Goal: Information Seeking & Learning: Learn about a topic

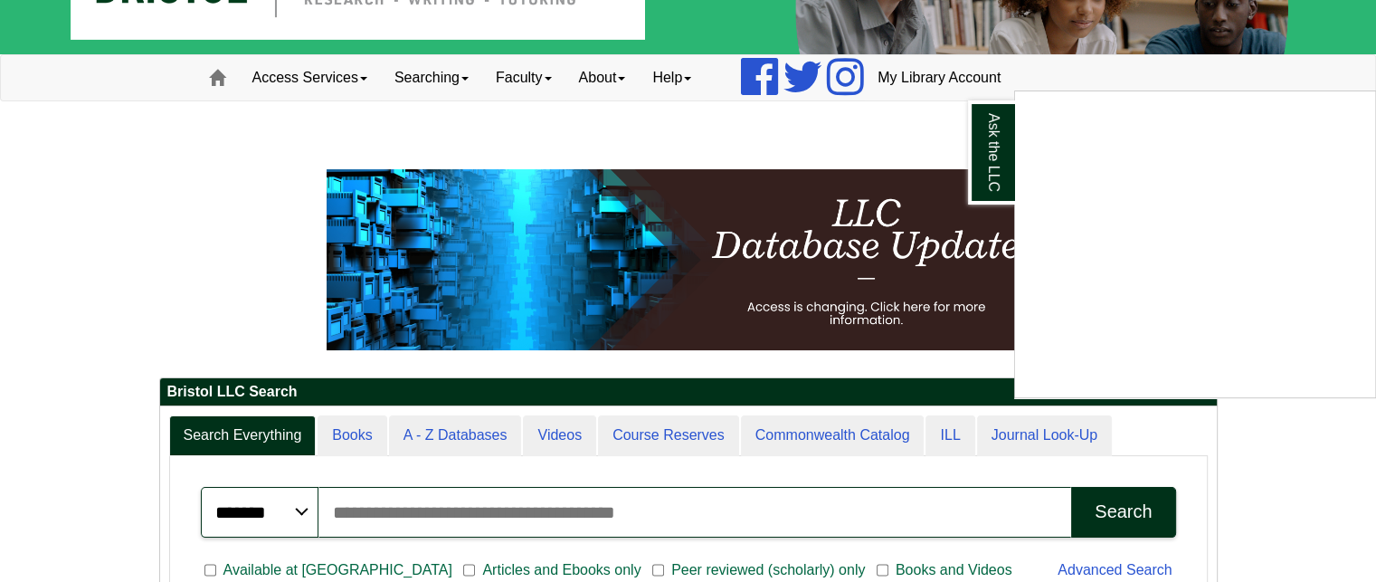
scroll to position [111, 0]
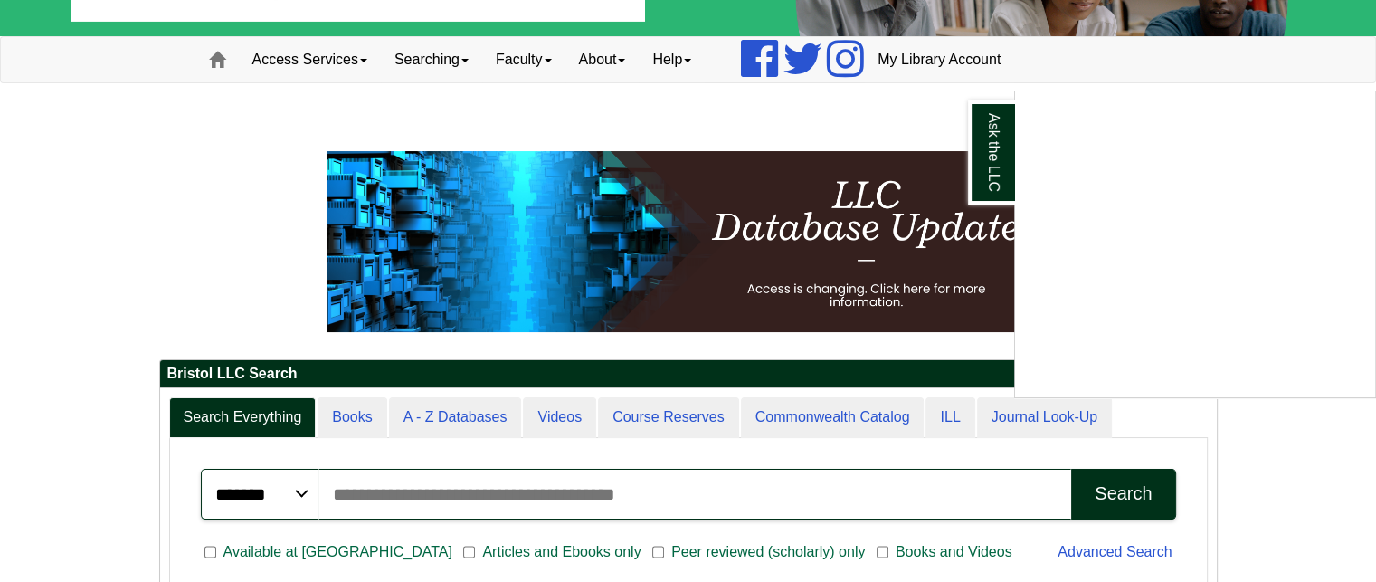
click at [522, 61] on div "Ask the LLC" at bounding box center [688, 291] width 1376 height 582
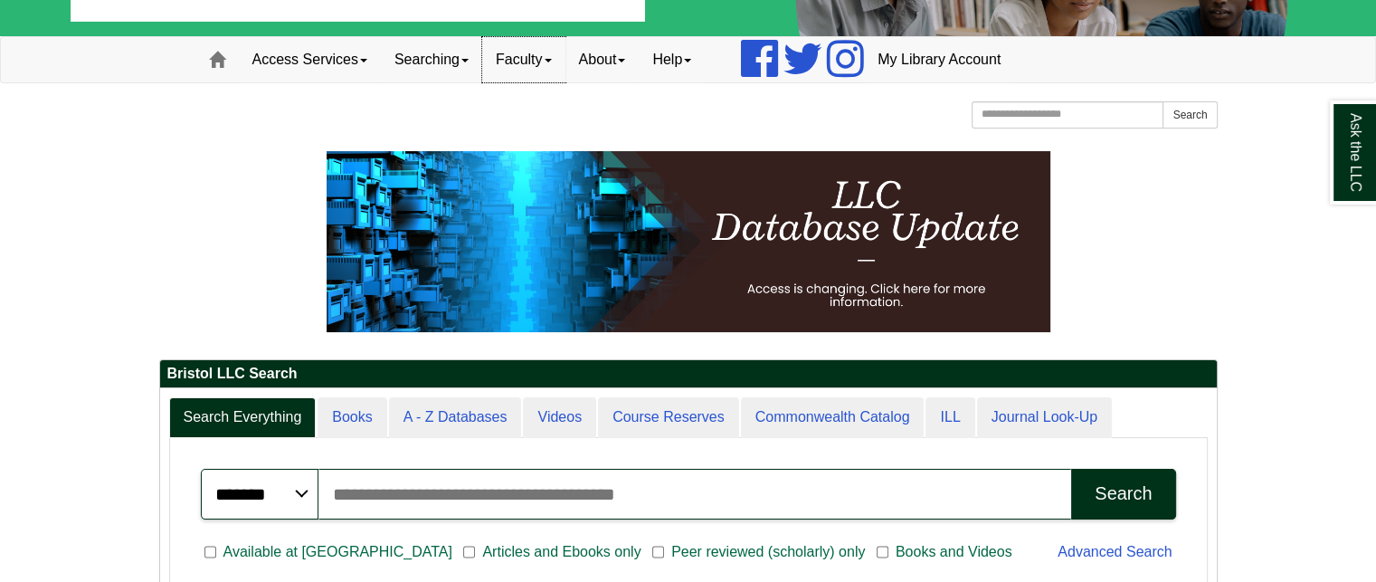
click at [527, 61] on link "Faculty" at bounding box center [523, 59] width 83 height 45
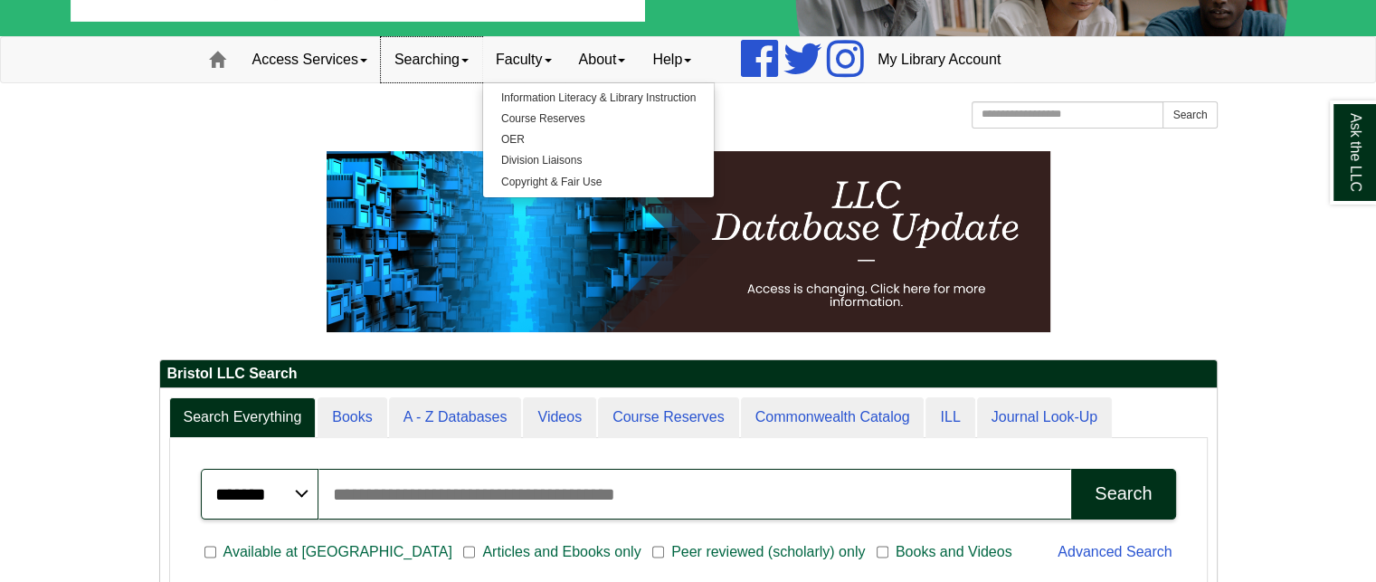
click at [442, 58] on link "Searching" at bounding box center [431, 59] width 101 height 45
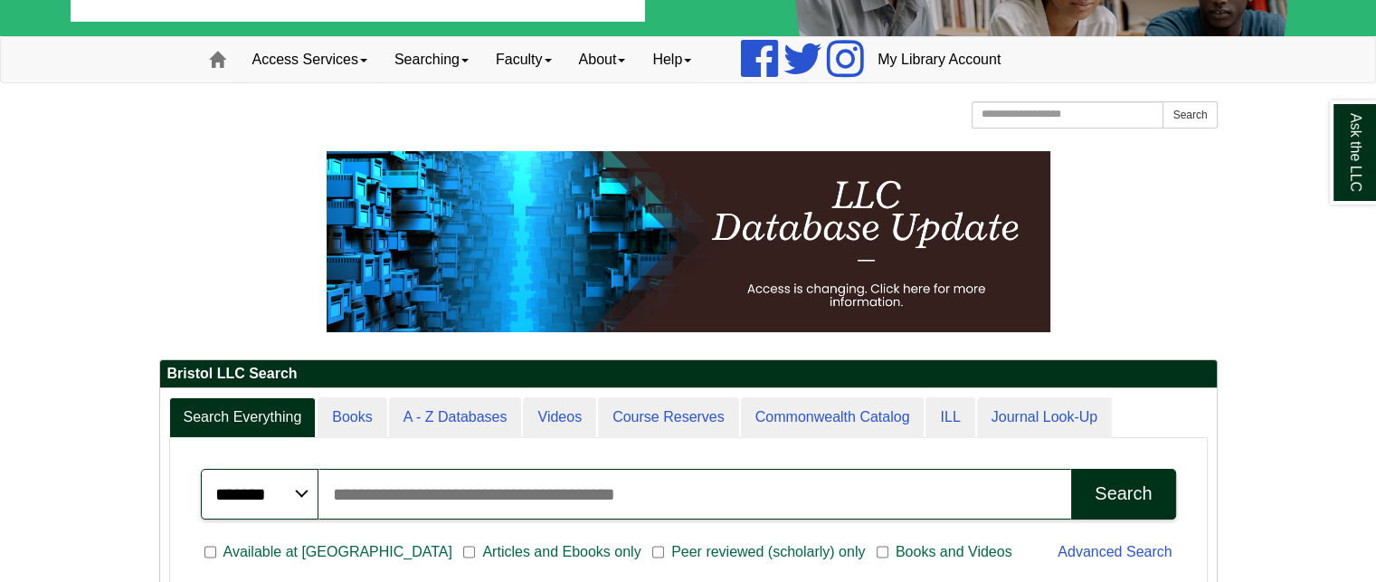
scroll to position [0, 0]
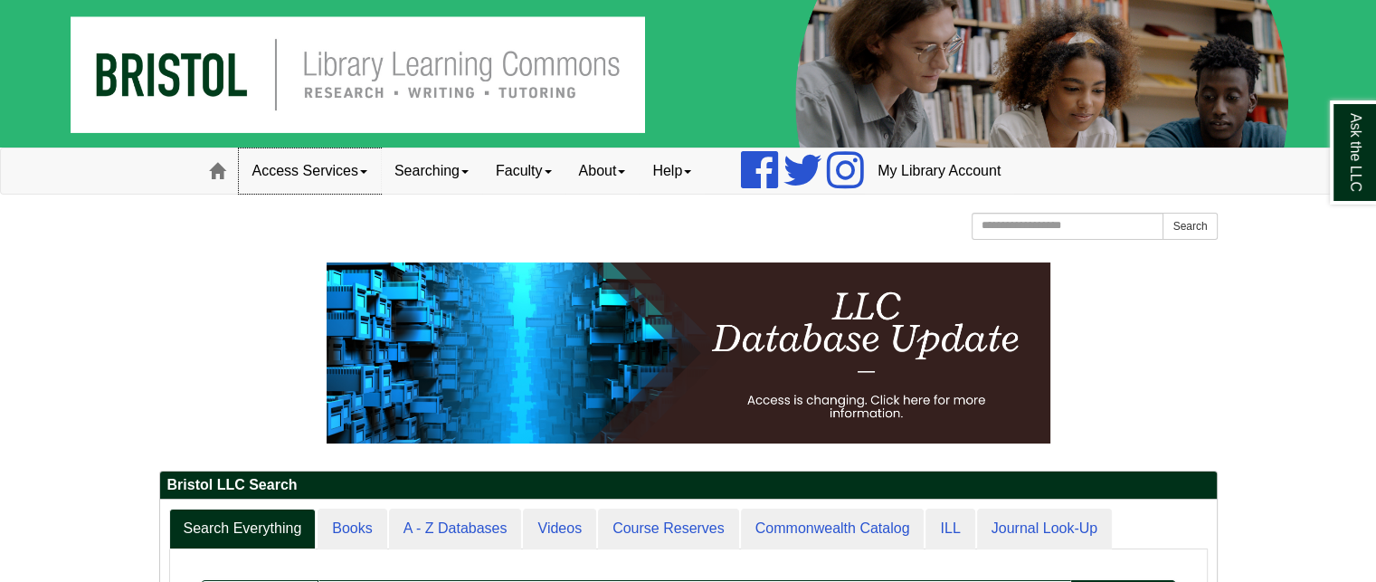
click at [355, 180] on link "Access Services" at bounding box center [310, 170] width 142 height 45
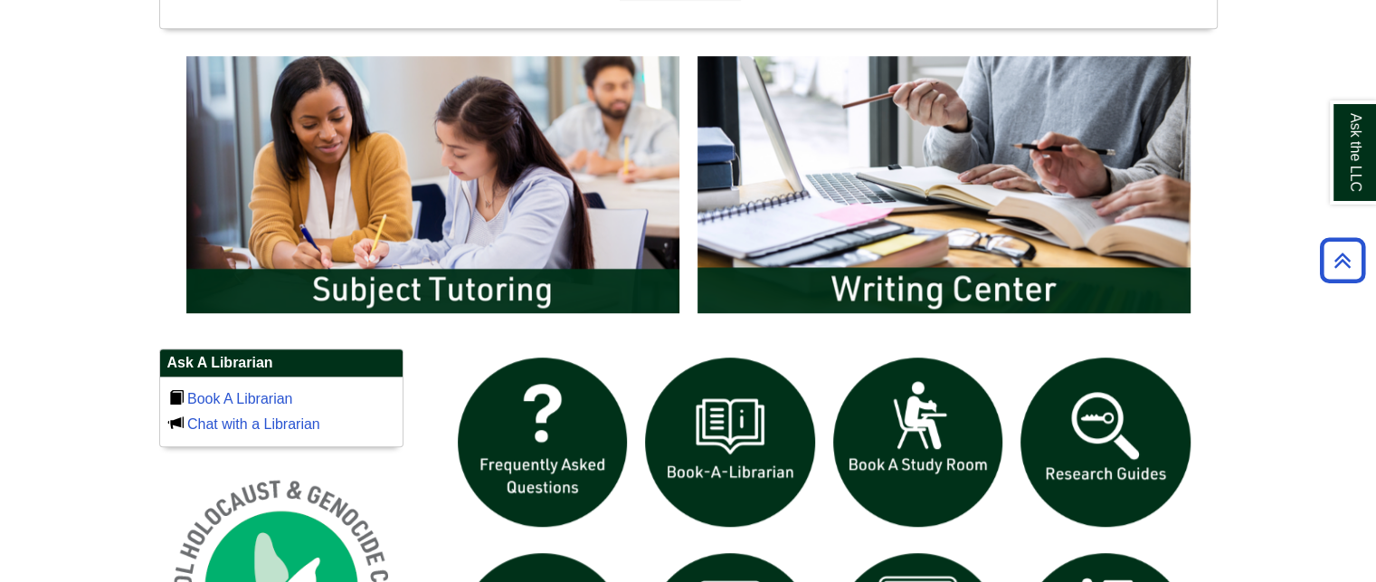
scroll to position [980, 0]
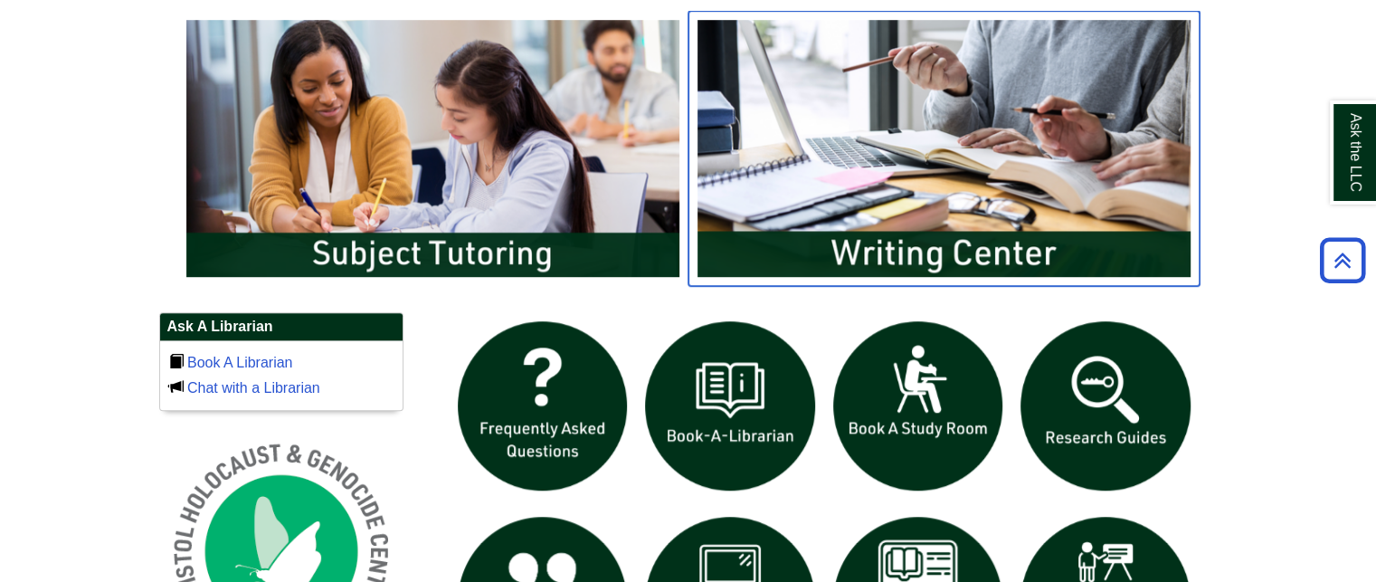
click at [933, 244] on img "slideshow" at bounding box center [943, 148] width 511 height 275
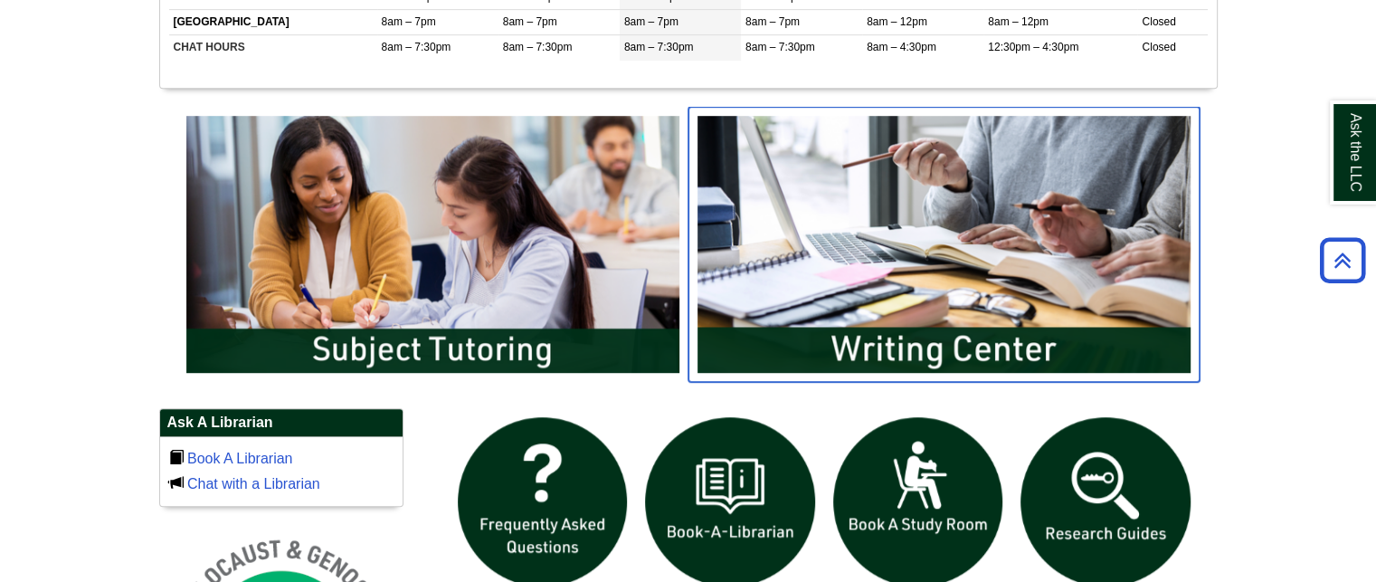
scroll to position [846, 0]
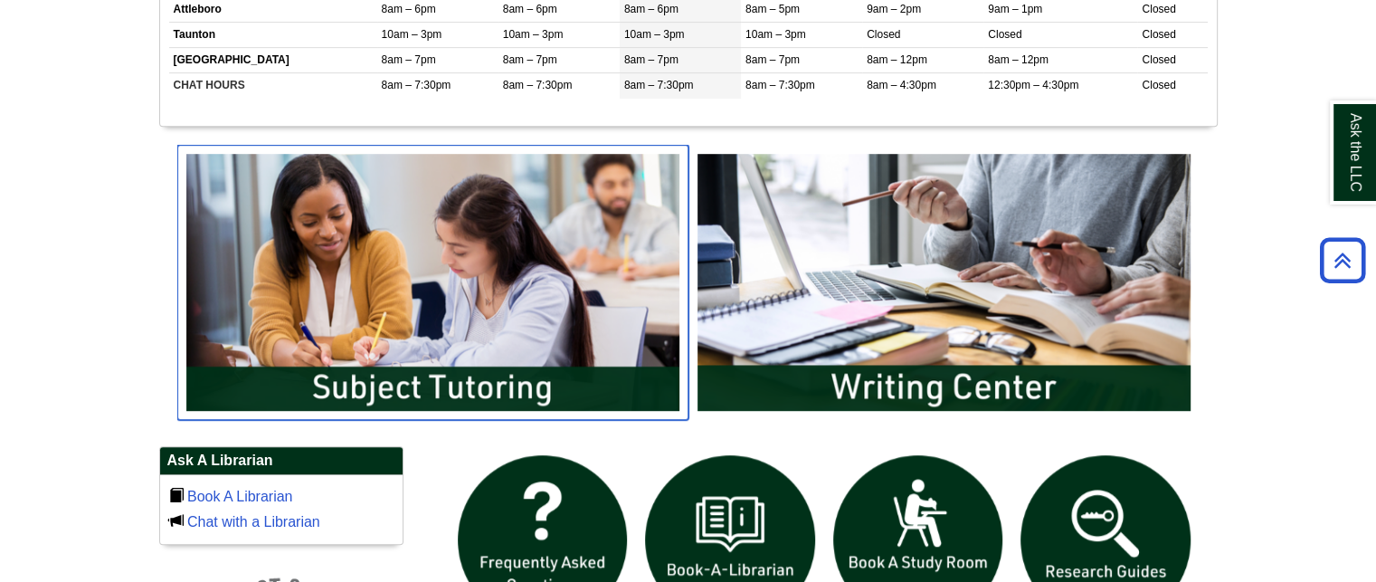
click at [468, 356] on img "slideshow" at bounding box center [432, 282] width 511 height 275
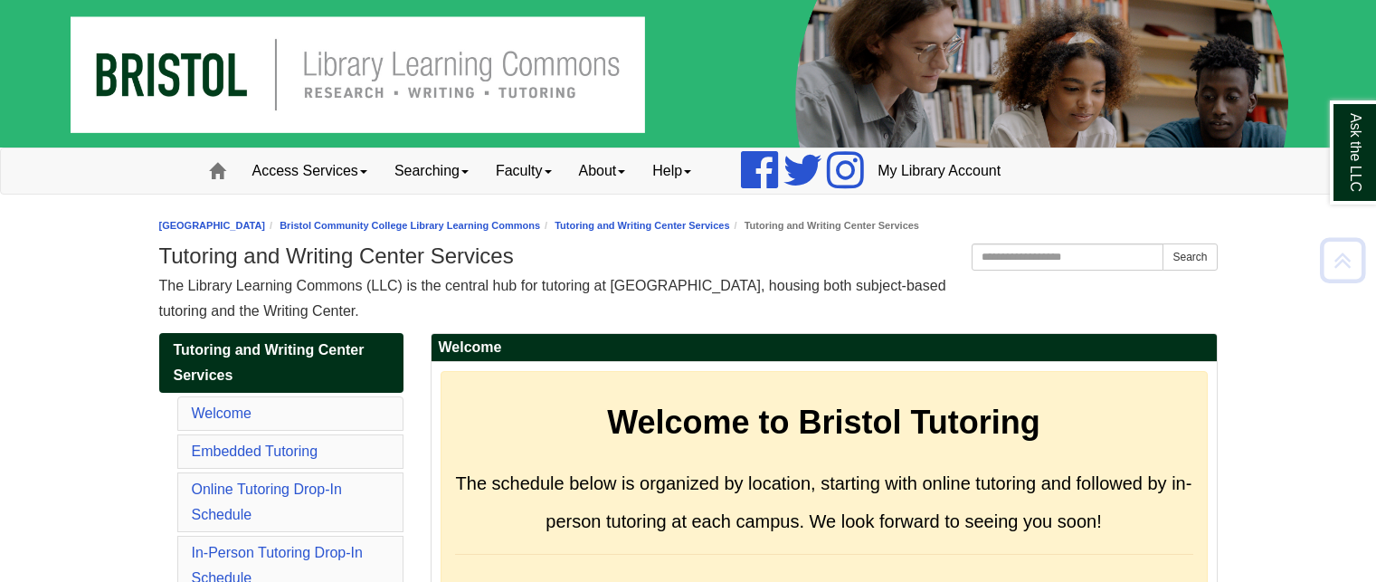
scroll to position [8289, 0]
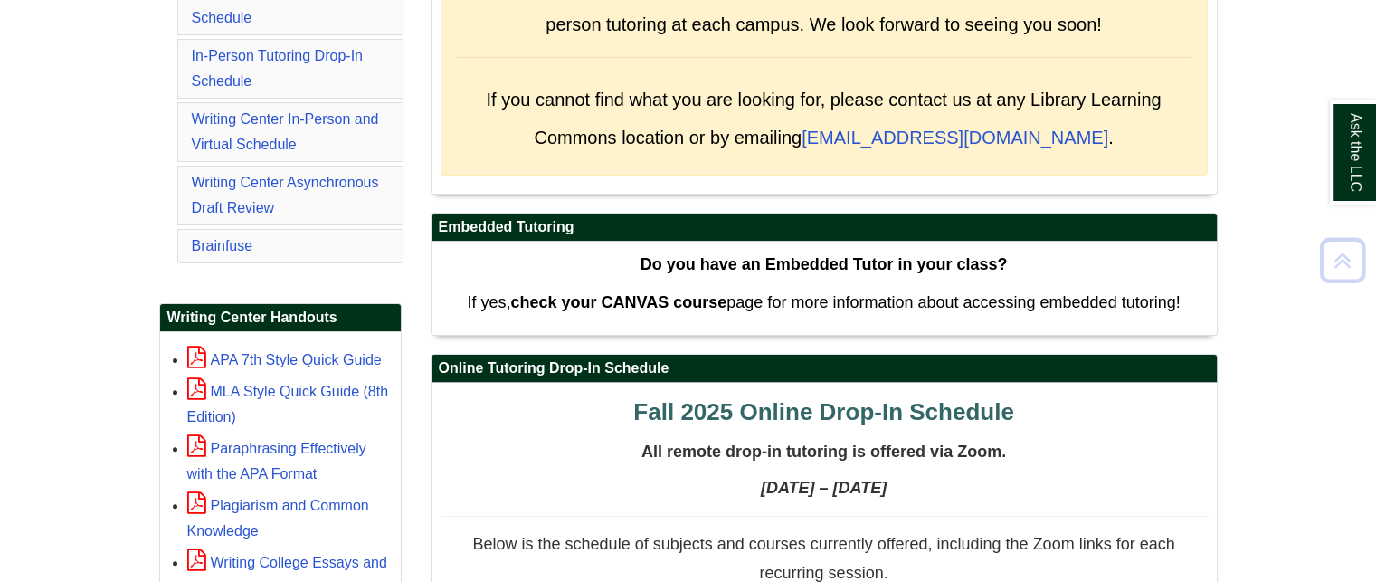
scroll to position [526, 0]
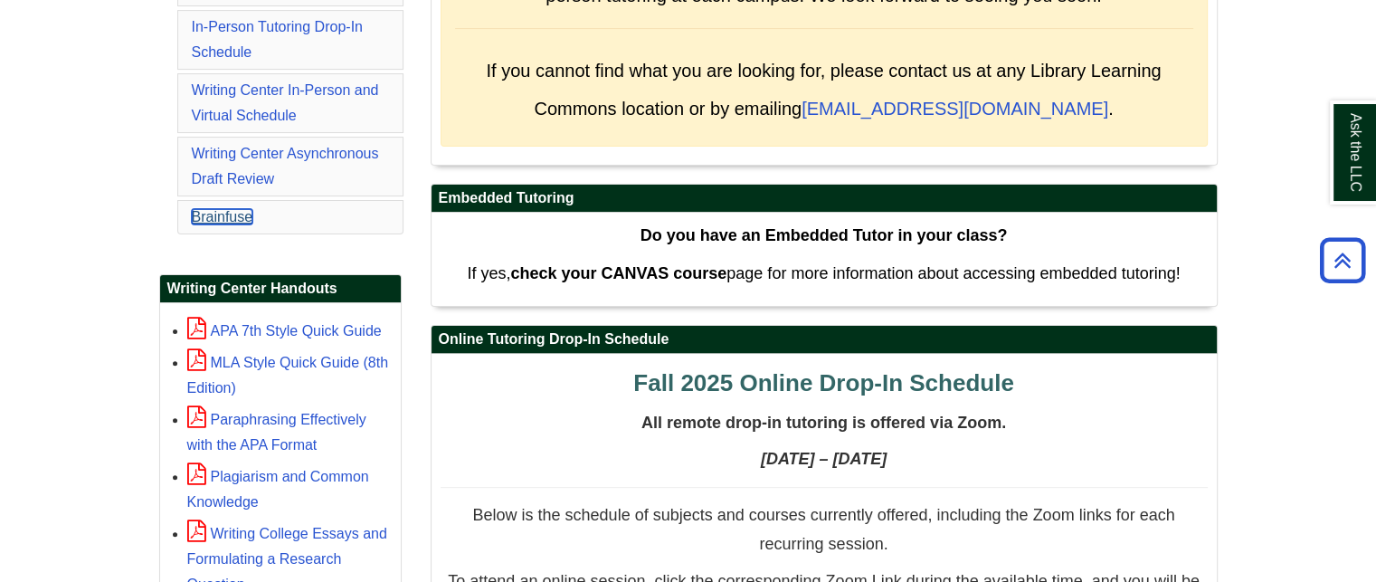
click at [242, 216] on link "Brainfuse" at bounding box center [223, 216] width 62 height 15
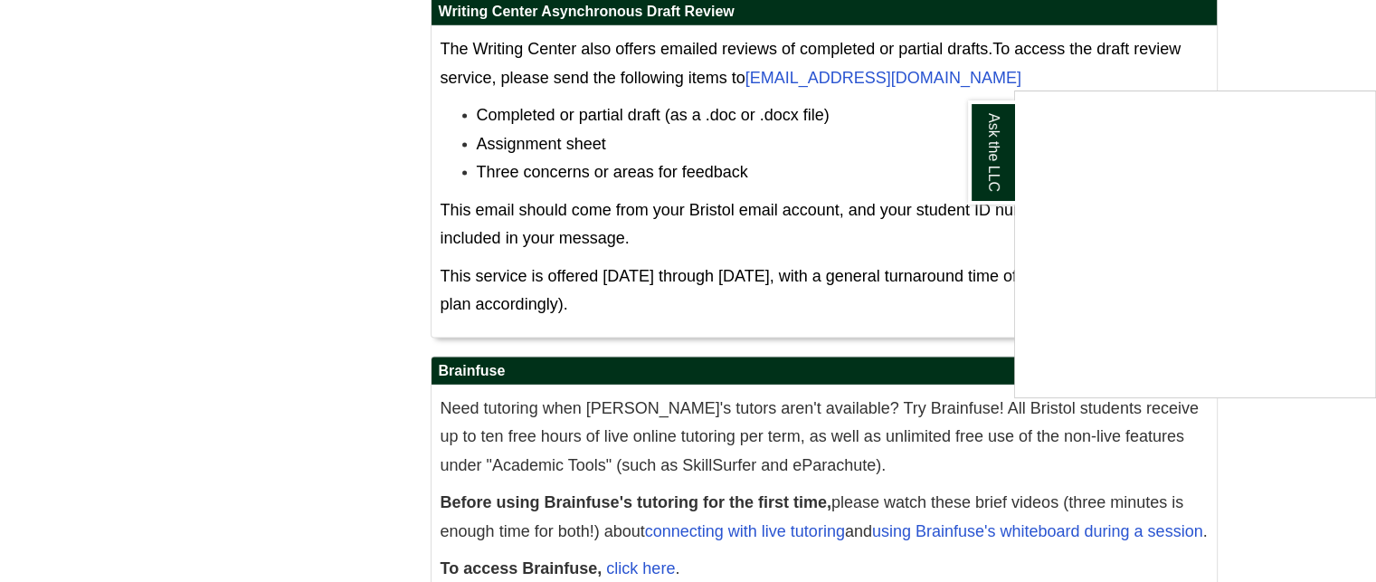
click at [636, 492] on div "Ask the LLC" at bounding box center [688, 291] width 1376 height 582
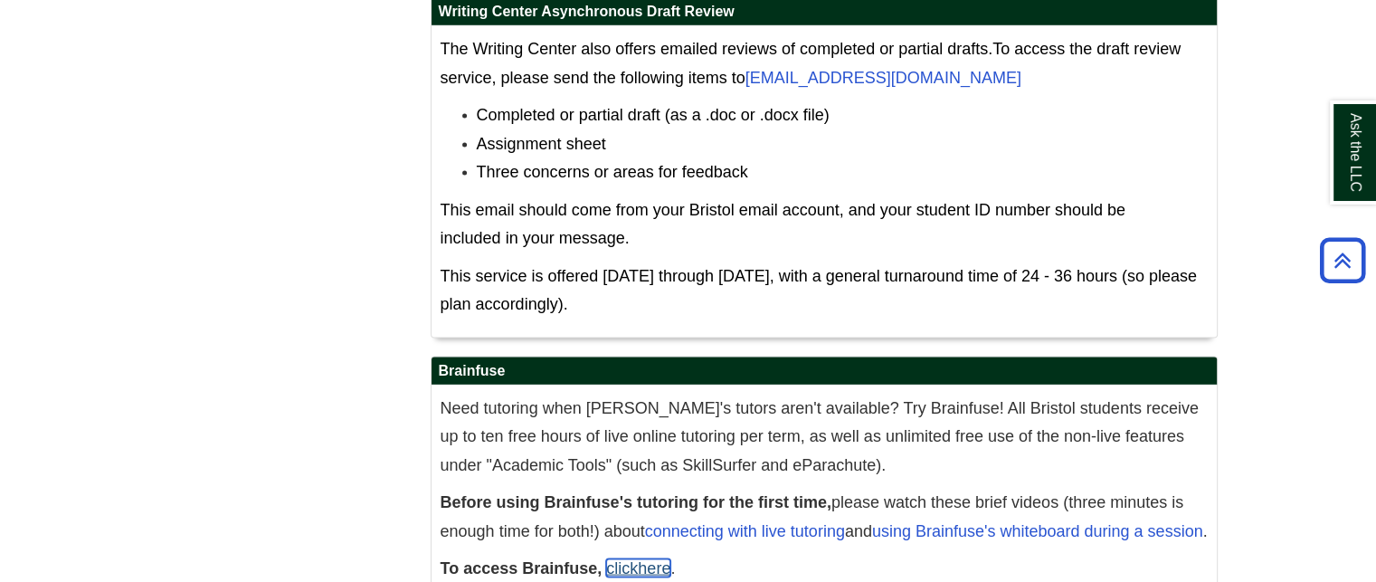
click at [619, 559] on link "click here" at bounding box center [638, 568] width 64 height 18
